Goal: Book appointment/travel/reservation

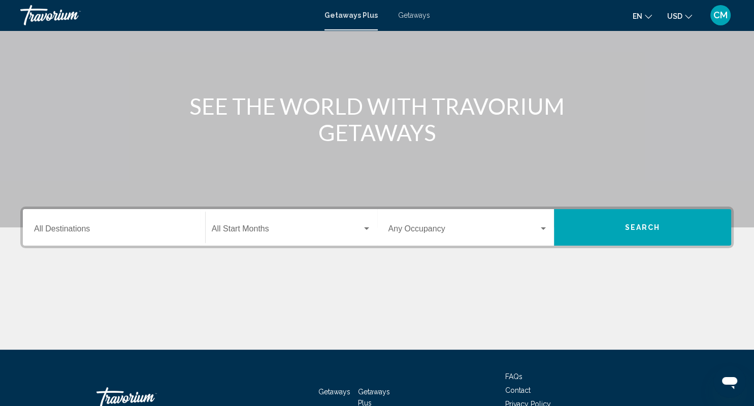
click at [72, 231] on input "Destination All Destinations" at bounding box center [114, 230] width 160 height 9
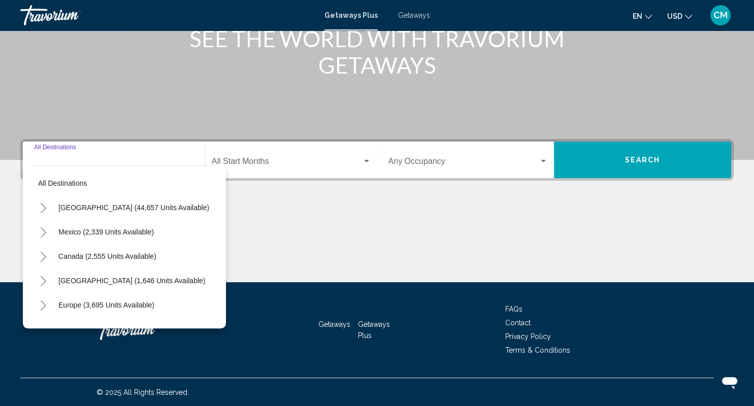
scroll to position [145, 0]
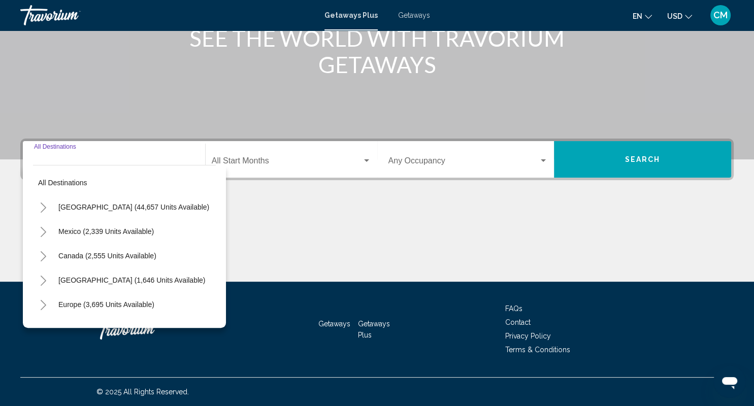
click at [43, 231] on icon "Toggle Mexico (2,339 units available)" at bounding box center [44, 232] width 8 height 10
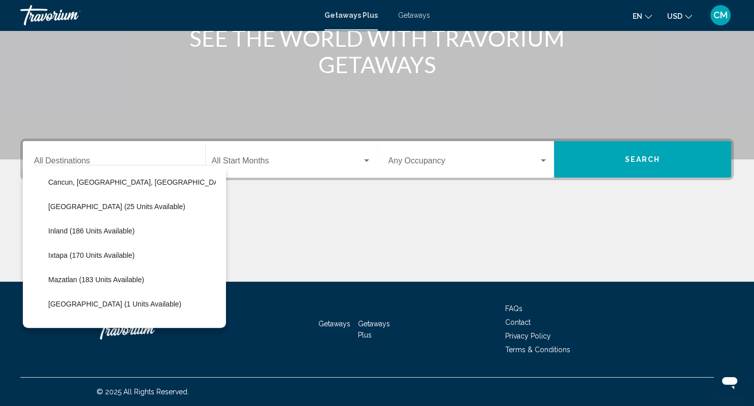
scroll to position [144, 0]
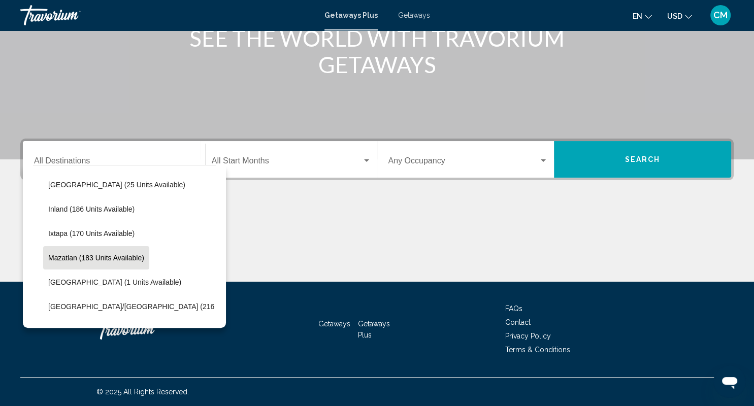
click at [72, 252] on button "Mazatlan (183 units available)" at bounding box center [96, 257] width 106 height 23
type input "**********"
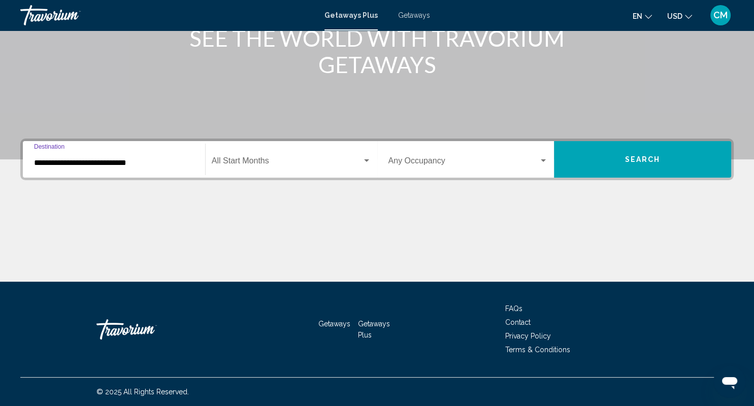
click at [263, 158] on div "Start Month All Start Months" at bounding box center [291, 160] width 159 height 32
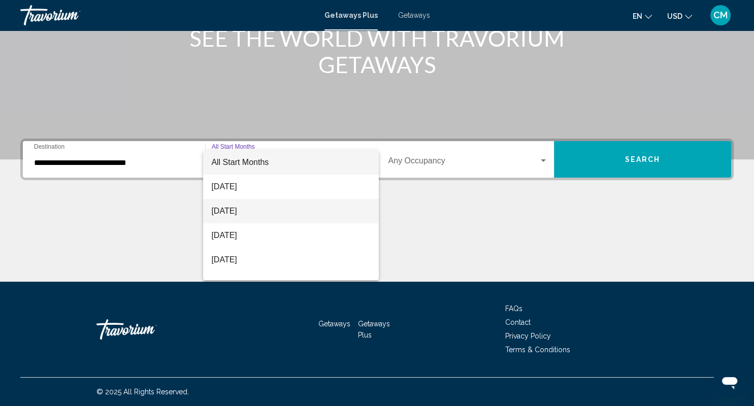
click at [238, 206] on span "[DATE]" at bounding box center [290, 211] width 159 height 24
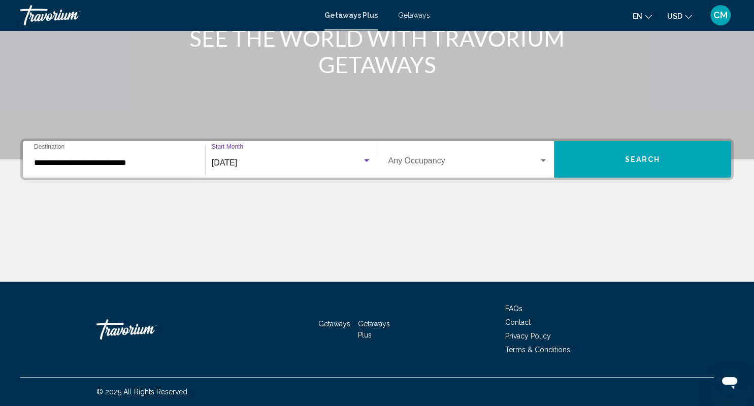
click at [637, 159] on span "Search" at bounding box center [643, 160] width 36 height 8
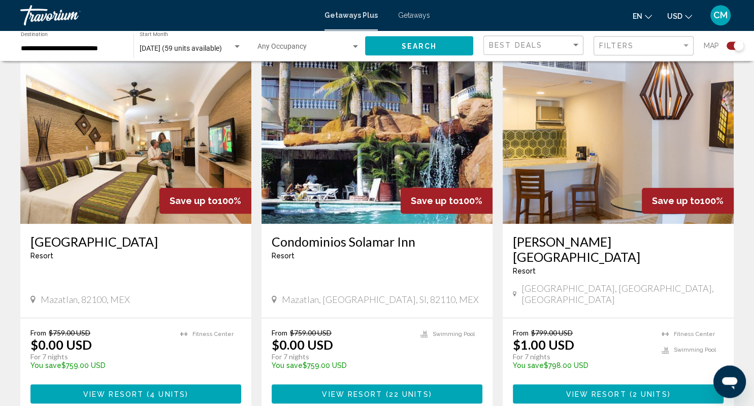
scroll to position [750, 0]
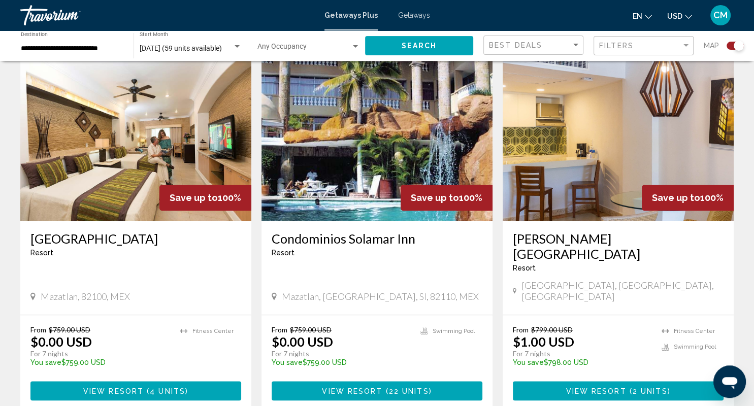
click at [103, 387] on span "View Resort" at bounding box center [113, 391] width 60 height 8
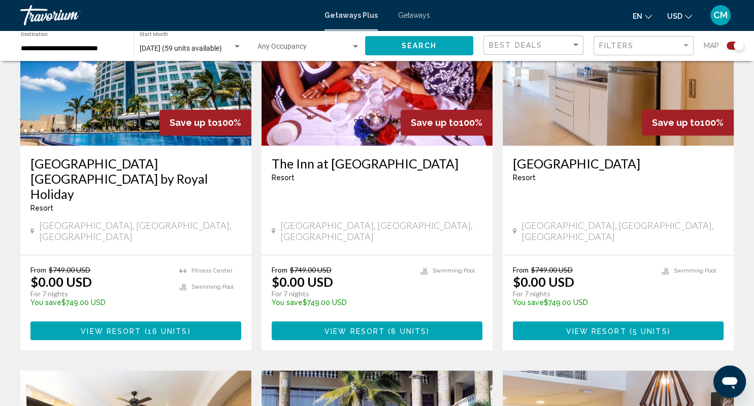
click at [140, 162] on h3 "[GEOGRAPHIC_DATA] [GEOGRAPHIC_DATA] by Royal Holiday" at bounding box center [135, 179] width 211 height 46
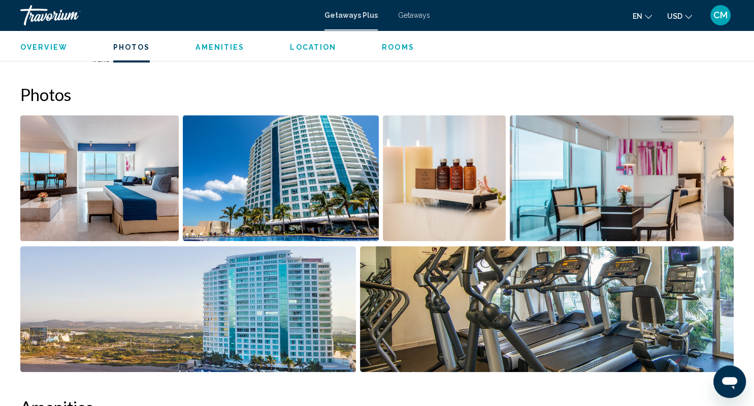
scroll to position [445, 0]
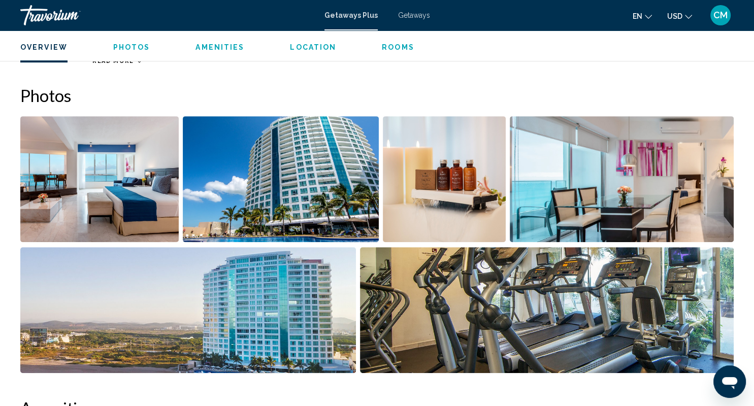
click at [92, 163] on img "Open full-screen image slider" at bounding box center [99, 179] width 158 height 126
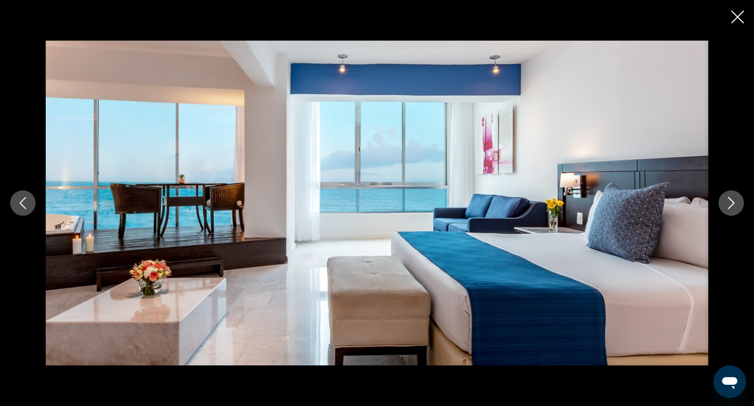
click at [736, 202] on icon "Next image" at bounding box center [731, 203] width 12 height 12
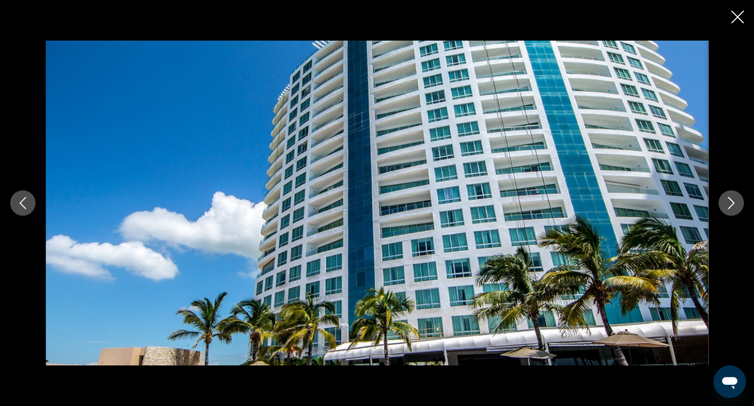
click at [736, 202] on icon "Next image" at bounding box center [731, 203] width 12 height 12
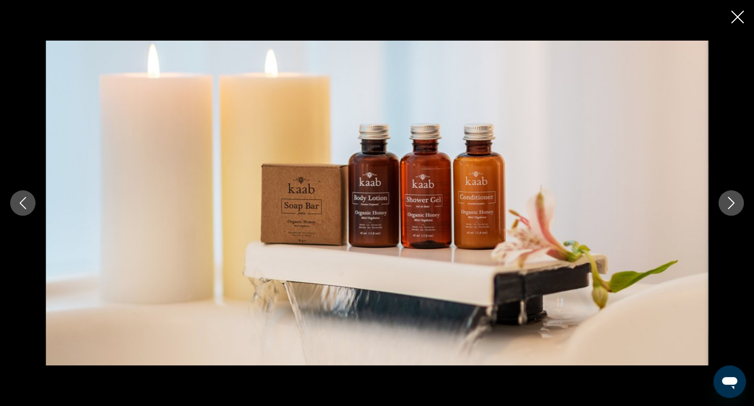
click at [736, 202] on icon "Next image" at bounding box center [731, 203] width 12 height 12
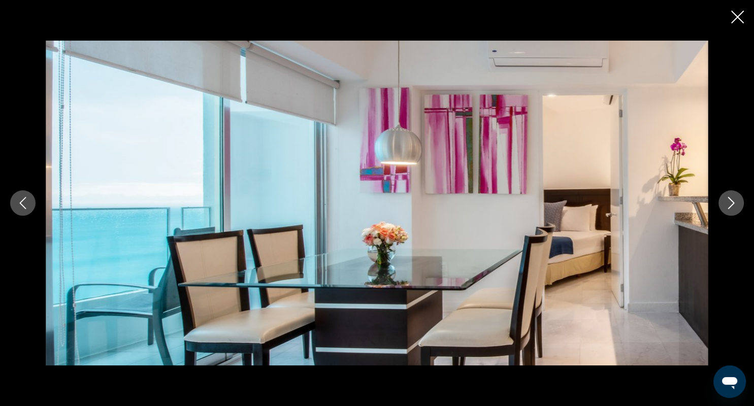
click at [736, 202] on icon "Next image" at bounding box center [731, 203] width 12 height 12
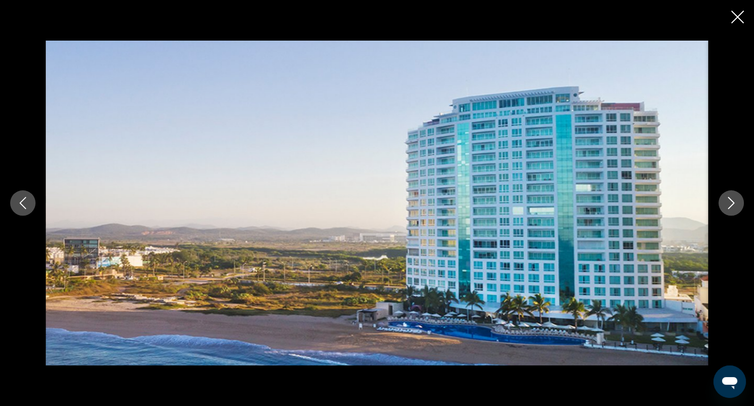
click at [736, 202] on icon "Next image" at bounding box center [731, 203] width 12 height 12
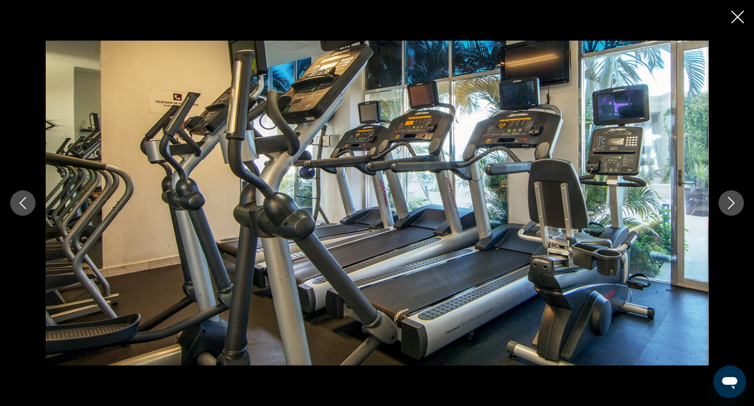
click at [20, 200] on icon "Previous image" at bounding box center [23, 203] width 12 height 12
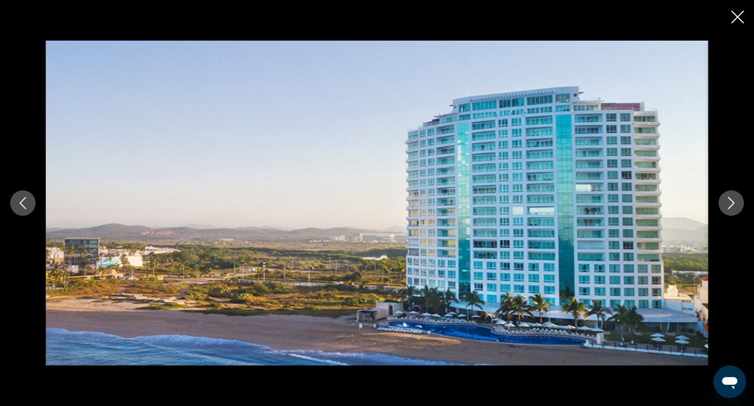
click at [727, 201] on icon "Next image" at bounding box center [731, 203] width 12 height 12
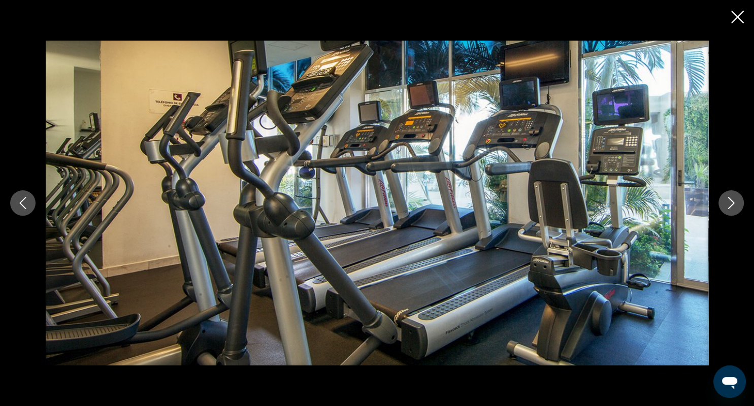
click at [727, 201] on icon "Next image" at bounding box center [731, 203] width 12 height 12
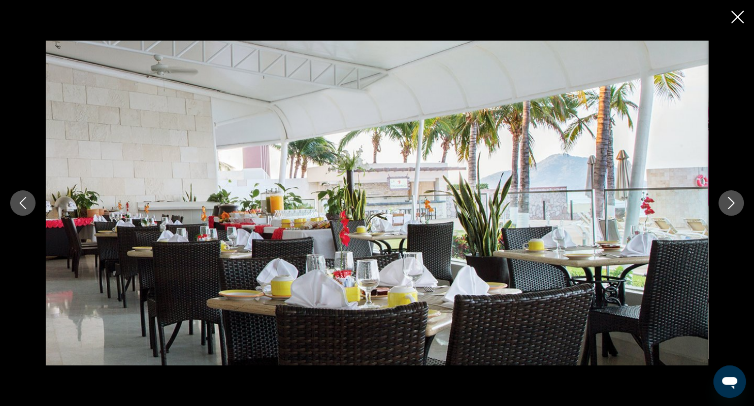
click at [727, 201] on icon "Next image" at bounding box center [731, 203] width 12 height 12
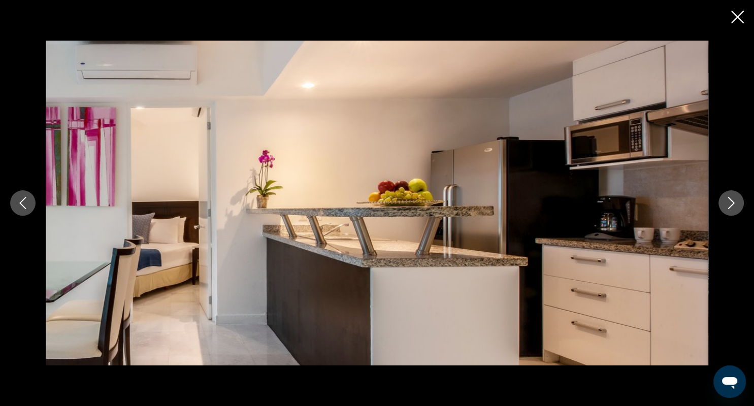
click at [727, 201] on icon "Next image" at bounding box center [731, 203] width 12 height 12
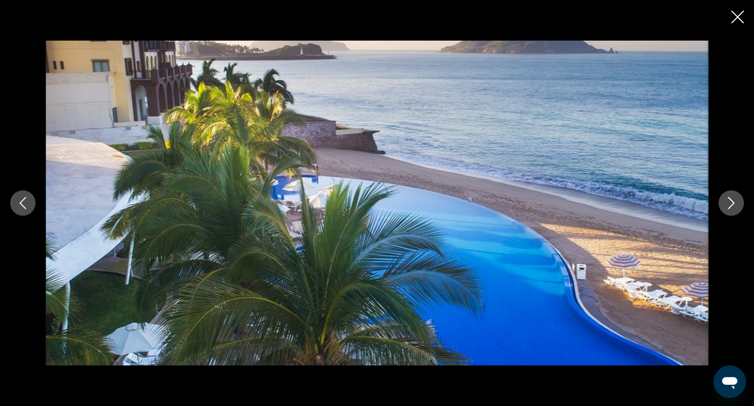
click at [727, 201] on icon "Next image" at bounding box center [731, 203] width 12 height 12
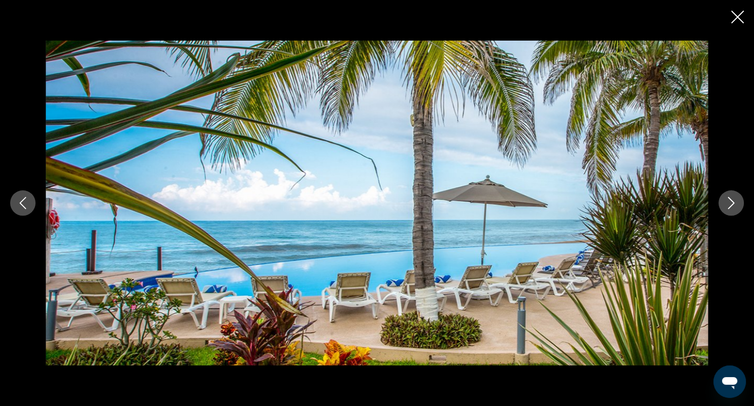
click at [727, 201] on icon "Next image" at bounding box center [731, 203] width 12 height 12
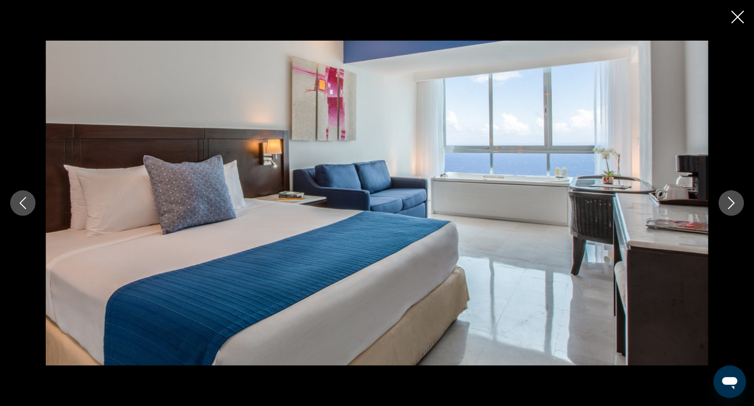
click at [739, 16] on icon "Close slideshow" at bounding box center [737, 17] width 13 height 13
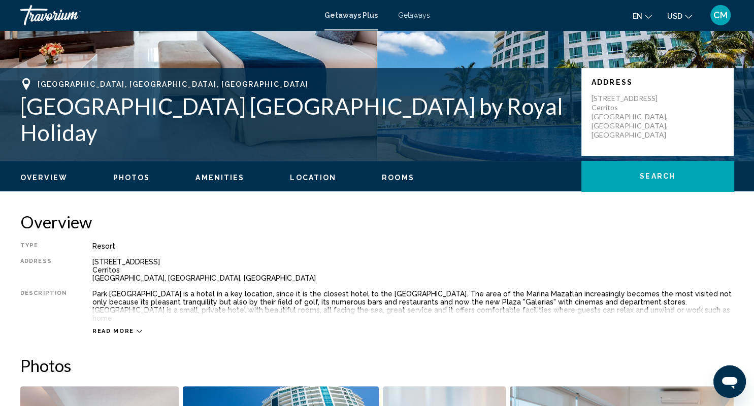
scroll to position [0, 0]
